Goal: Browse casually

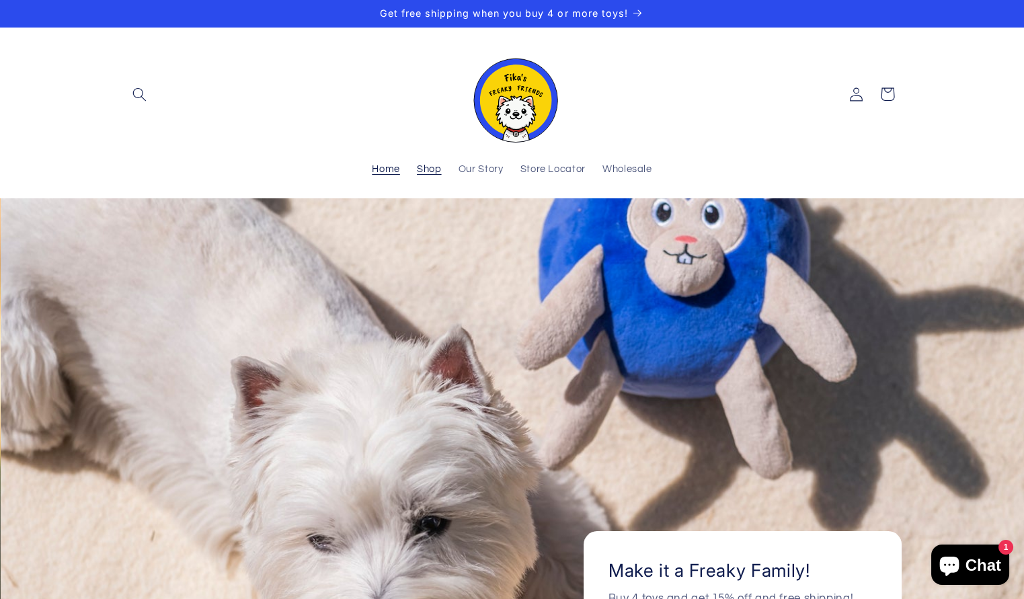
click at [417, 176] on span "Shop" at bounding box center [429, 169] width 25 height 13
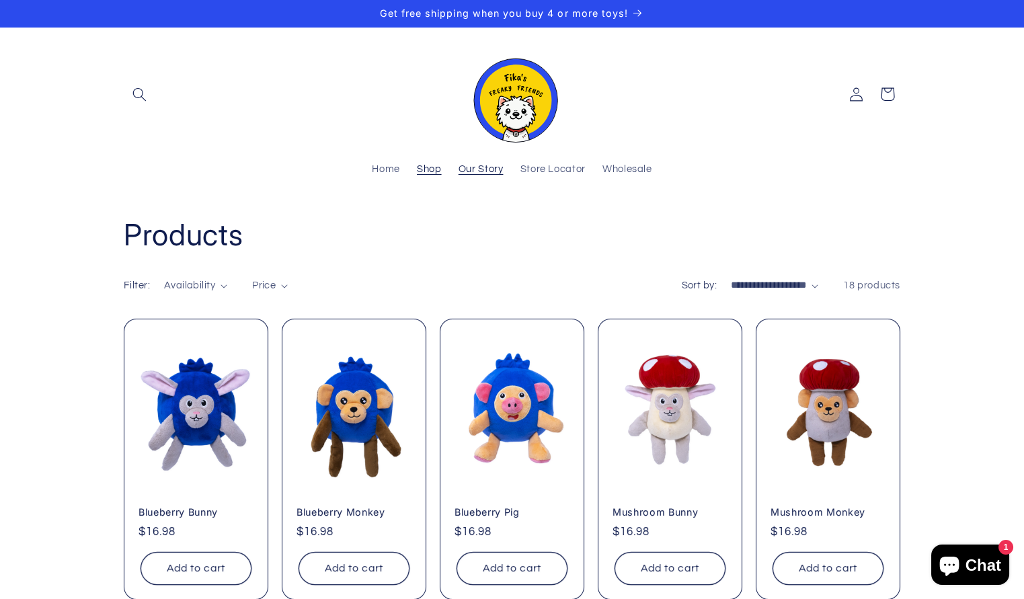
click at [458, 176] on span "Our Story" at bounding box center [480, 169] width 45 height 13
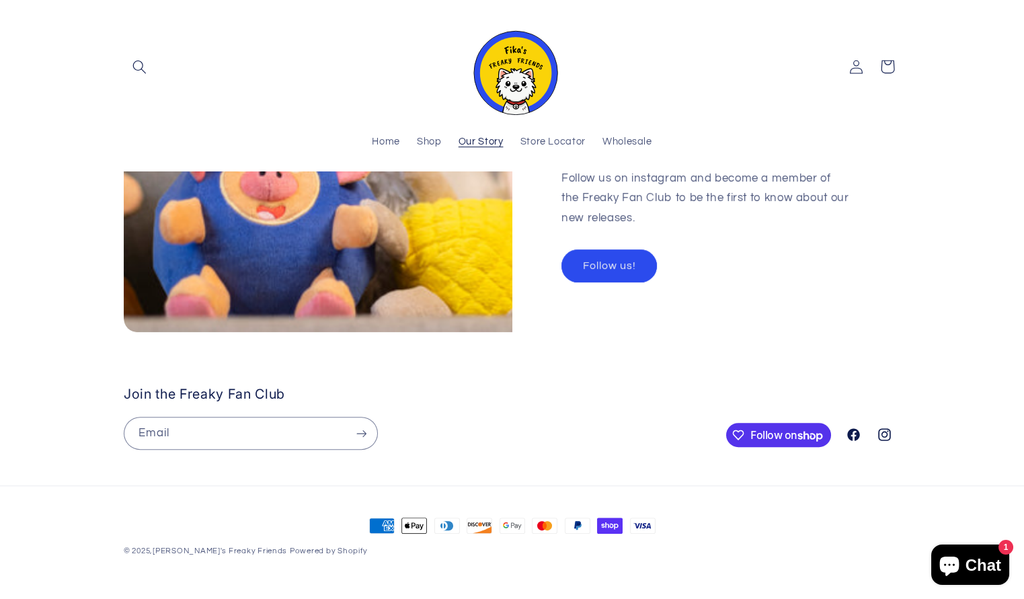
scroll to position [1653, 0]
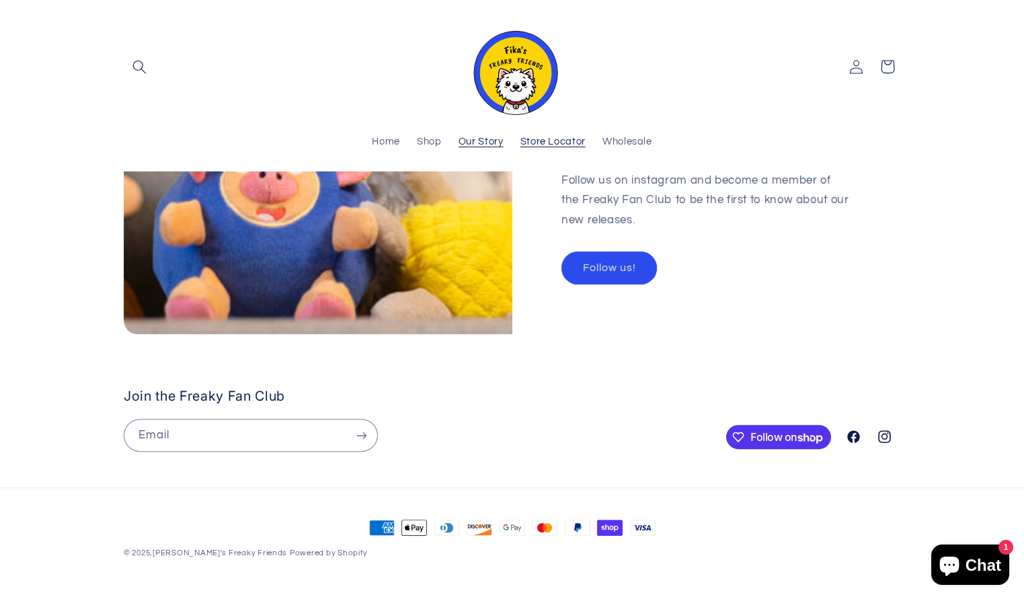
click at [585, 149] on span "Store Locator" at bounding box center [552, 142] width 65 height 13
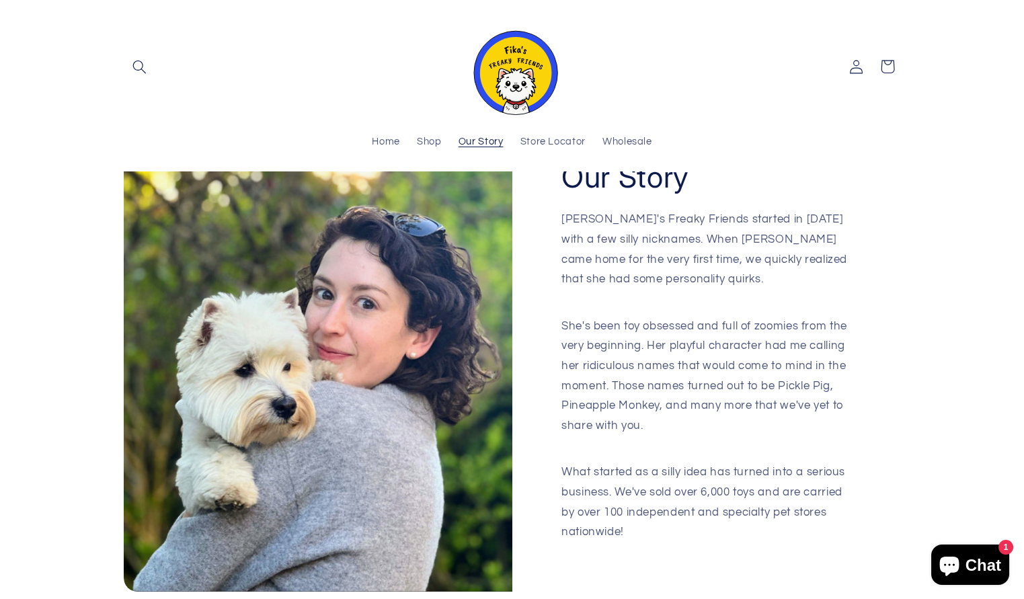
scroll to position [0, 0]
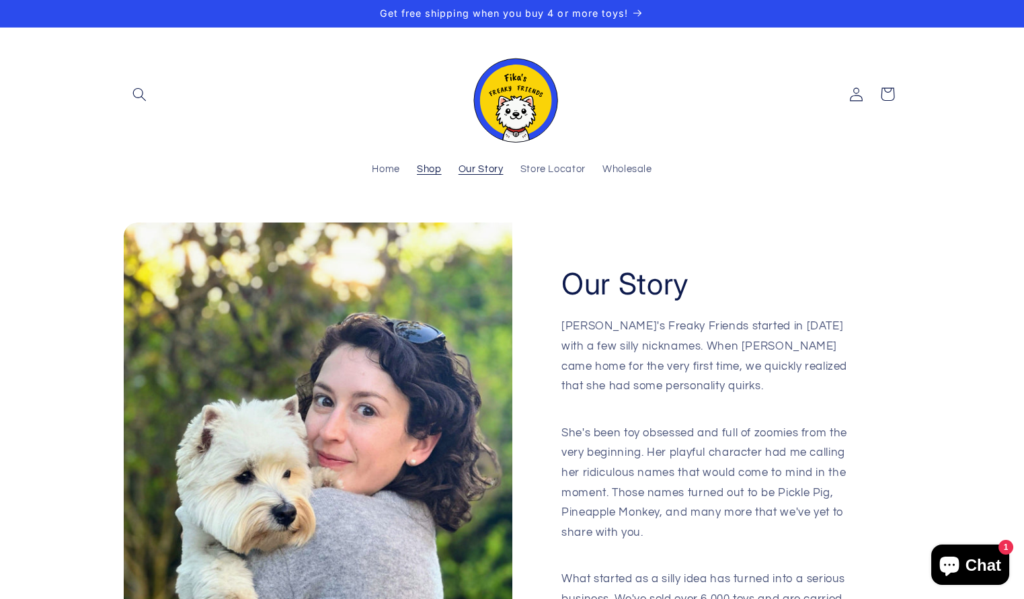
click at [417, 176] on span "Shop" at bounding box center [429, 169] width 25 height 13
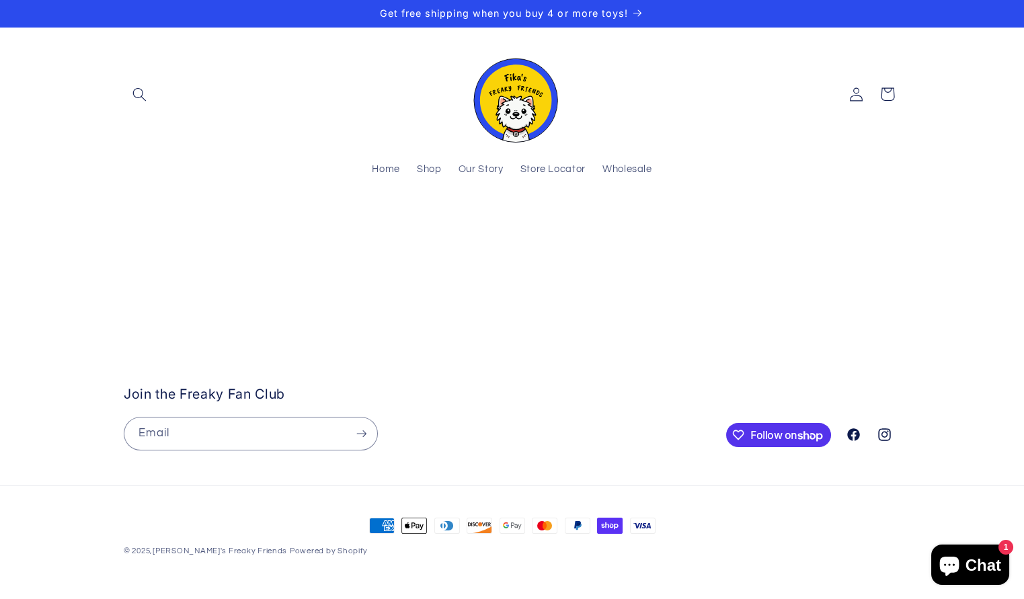
scroll to position [85, 0]
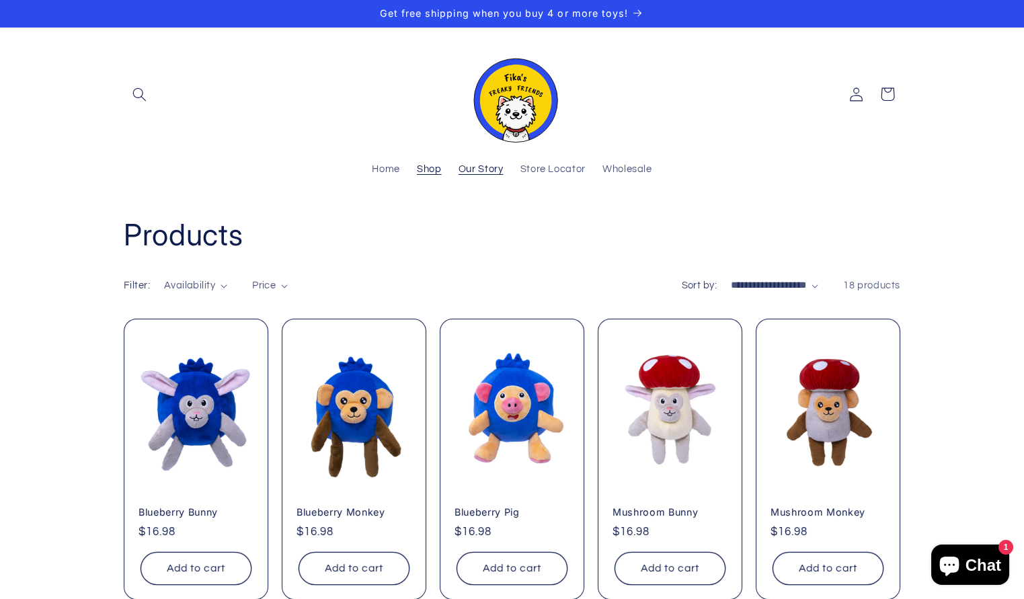
click at [476, 176] on span "Our Story" at bounding box center [480, 169] width 45 height 13
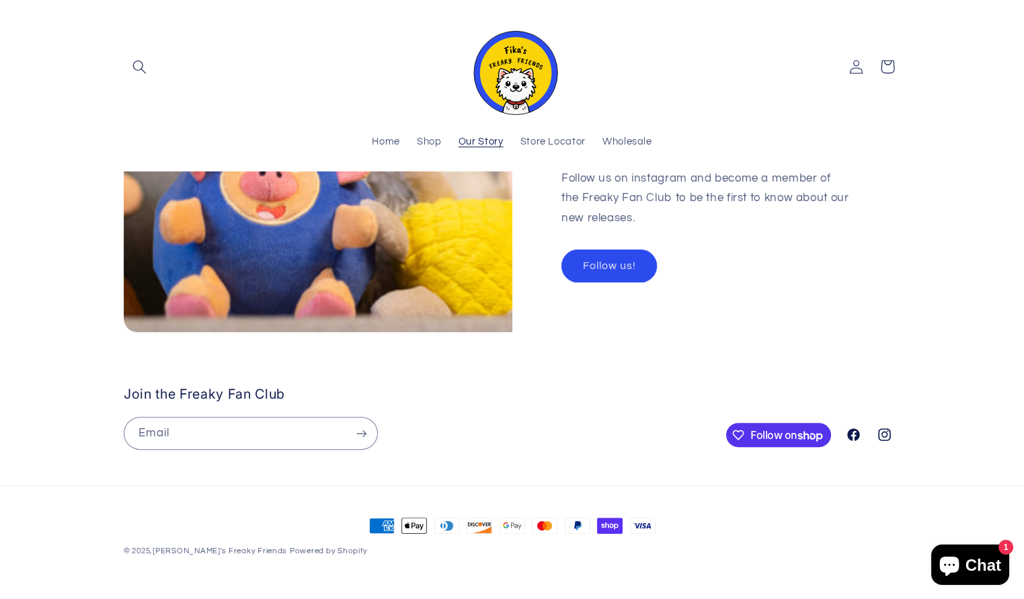
scroll to position [1720, 0]
click at [585, 149] on span "Store Locator" at bounding box center [552, 142] width 65 height 13
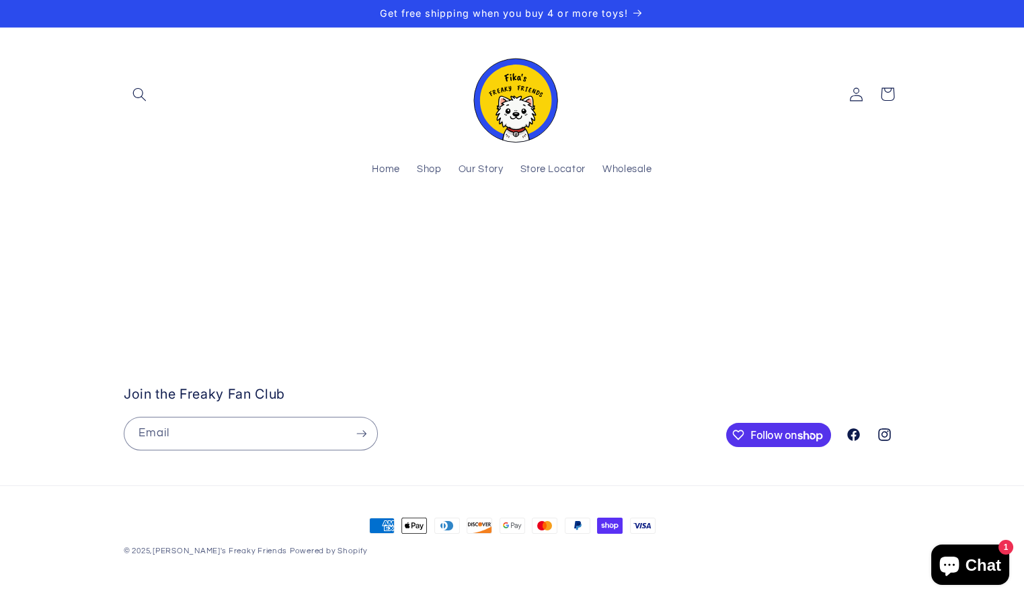
scroll to position [269, 0]
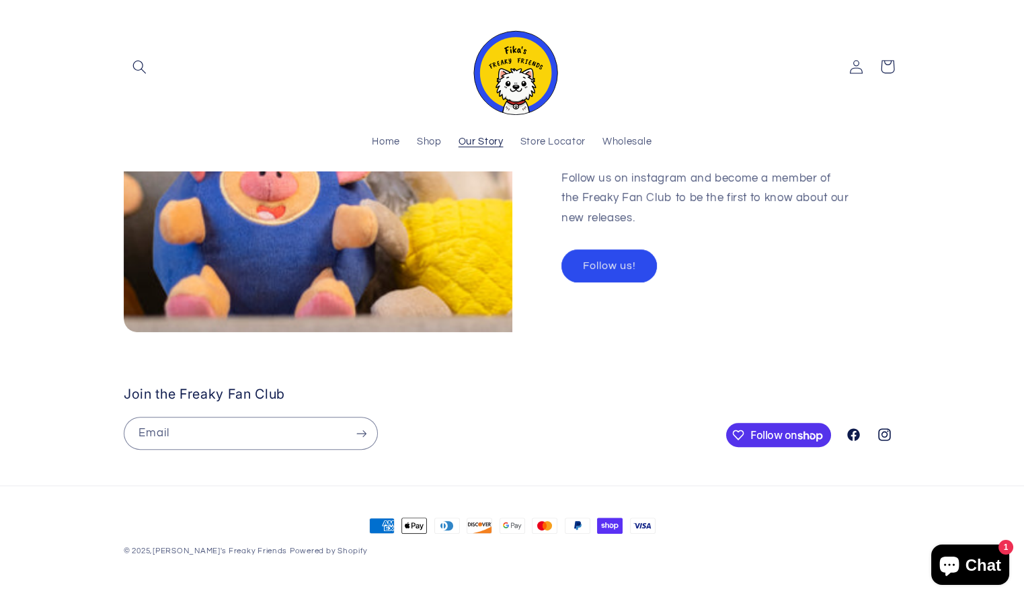
scroll to position [1787, 0]
click at [652, 149] on span "Wholesale" at bounding box center [627, 142] width 50 height 13
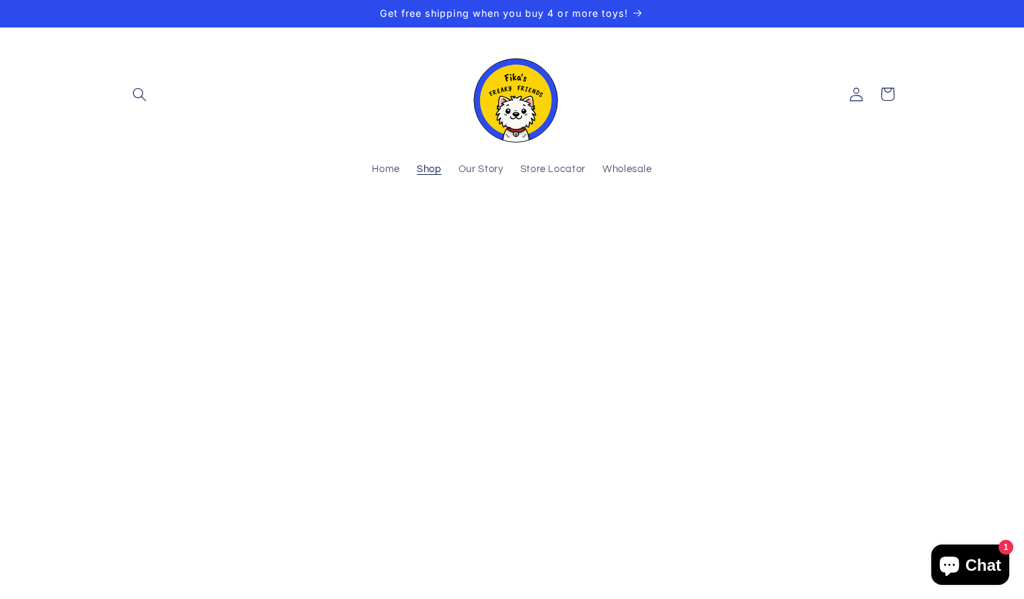
click at [417, 176] on span "Shop" at bounding box center [429, 169] width 25 height 13
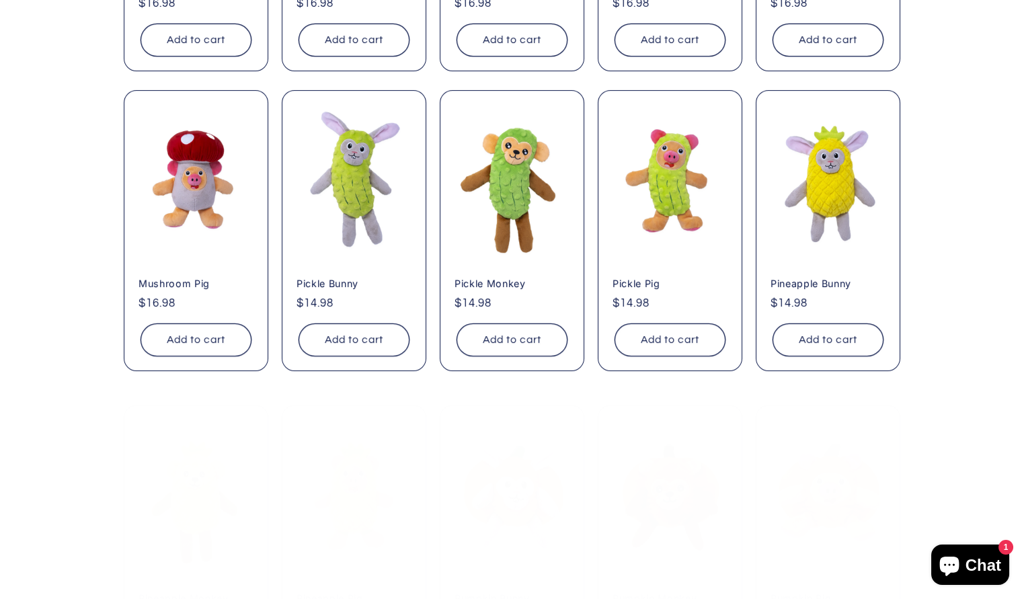
scroll to position [538, 0]
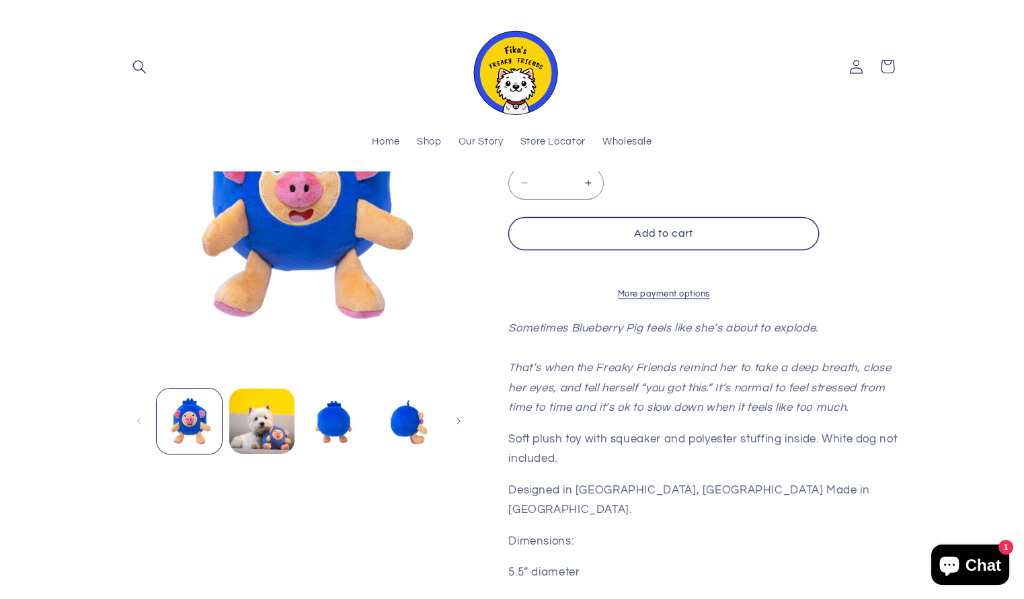
scroll to position [56, 0]
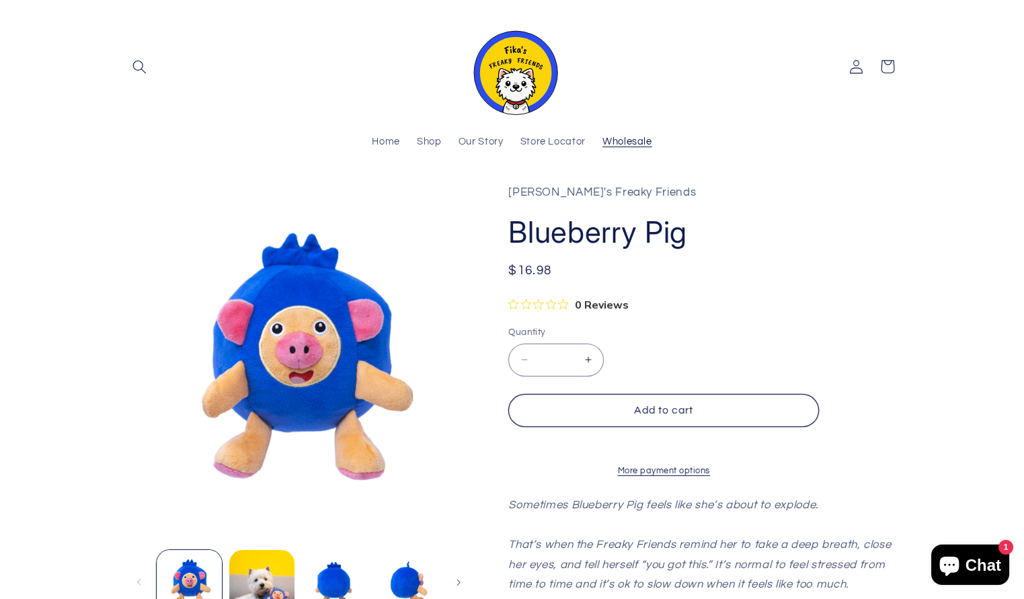
click at [652, 149] on span "Wholesale" at bounding box center [627, 142] width 50 height 13
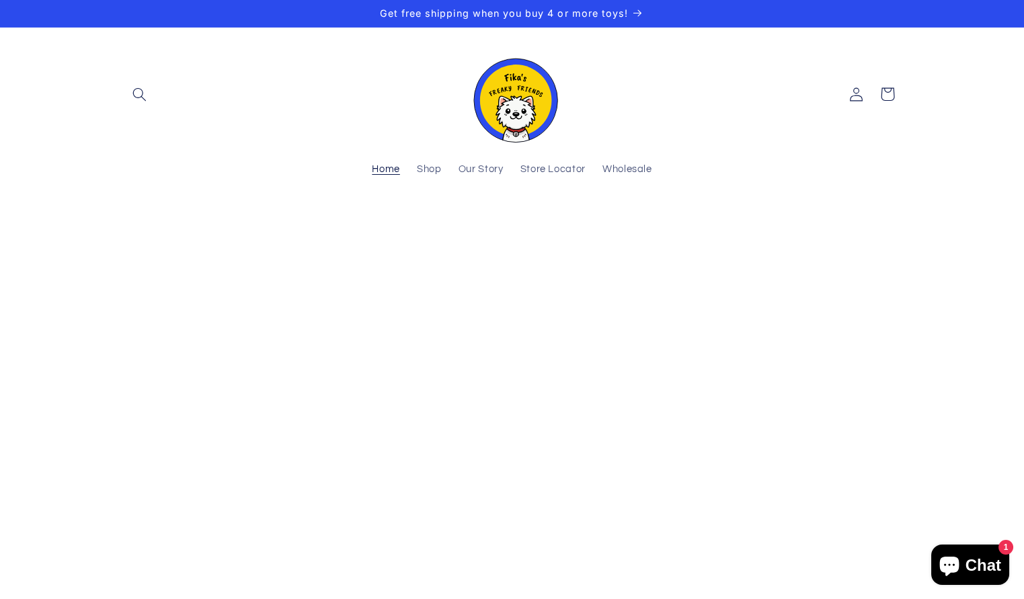
click at [372, 176] on span "Home" at bounding box center [386, 169] width 28 height 13
